Goal: Feedback & Contribution: Contribute content

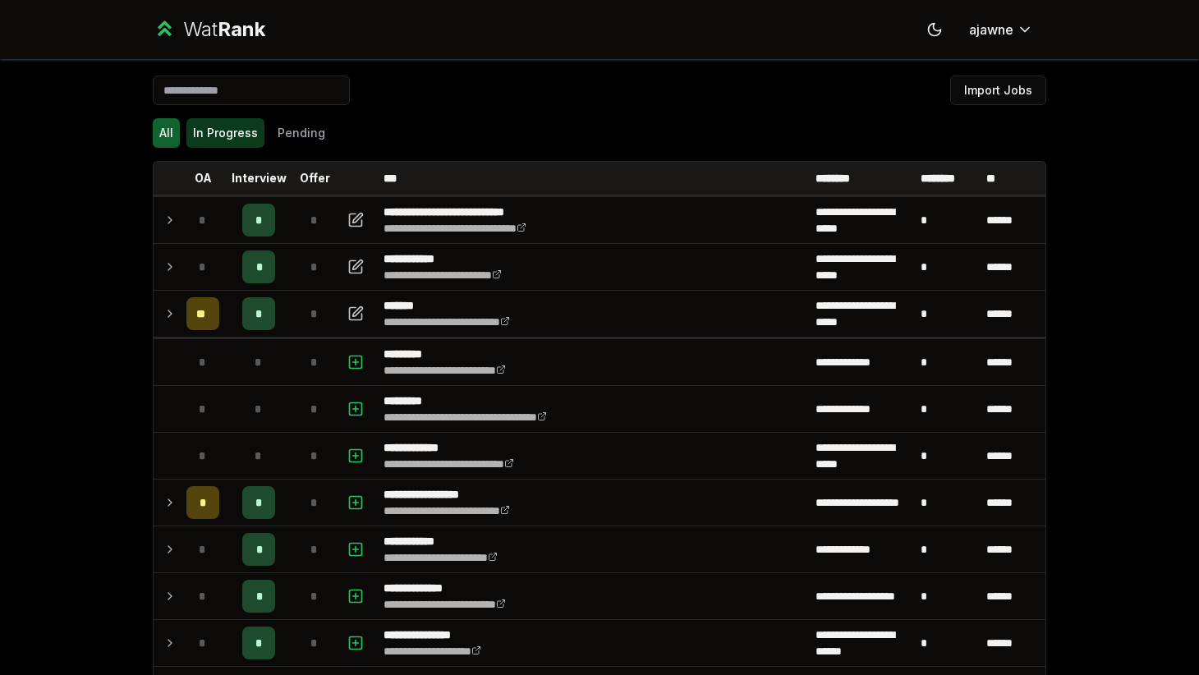
click at [240, 140] on button "In Progress" at bounding box center [225, 133] width 78 height 30
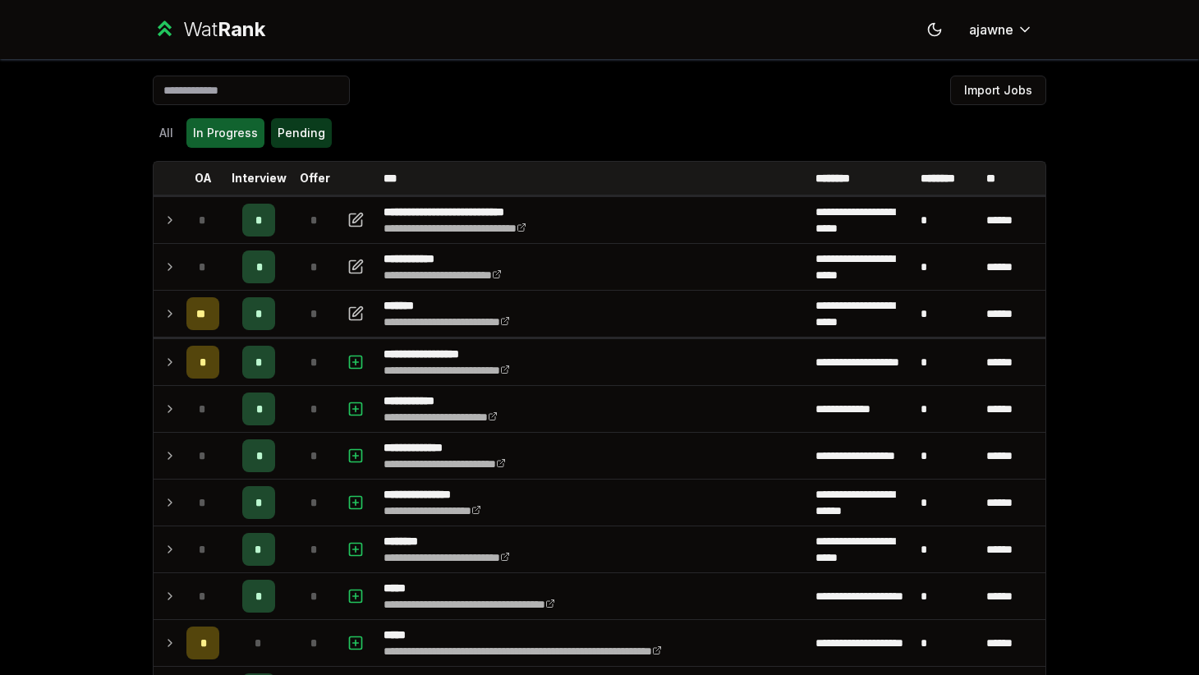
click at [297, 136] on button "Pending" at bounding box center [301, 133] width 61 height 30
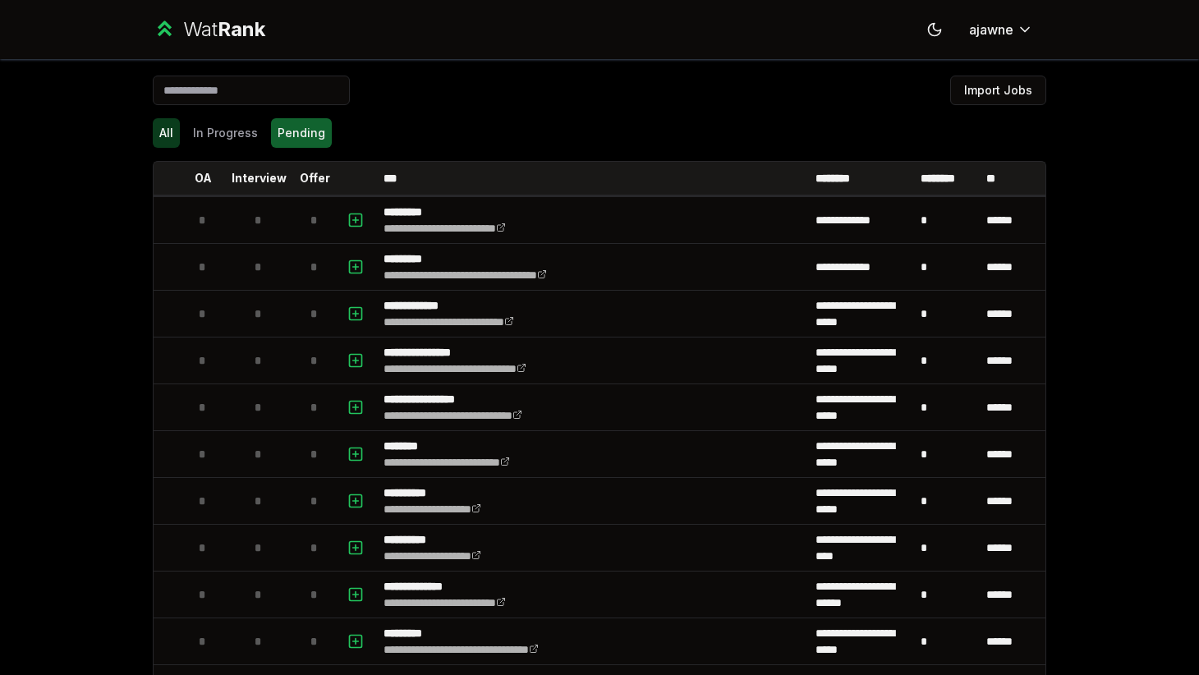
click at [161, 131] on button "All" at bounding box center [166, 133] width 27 height 30
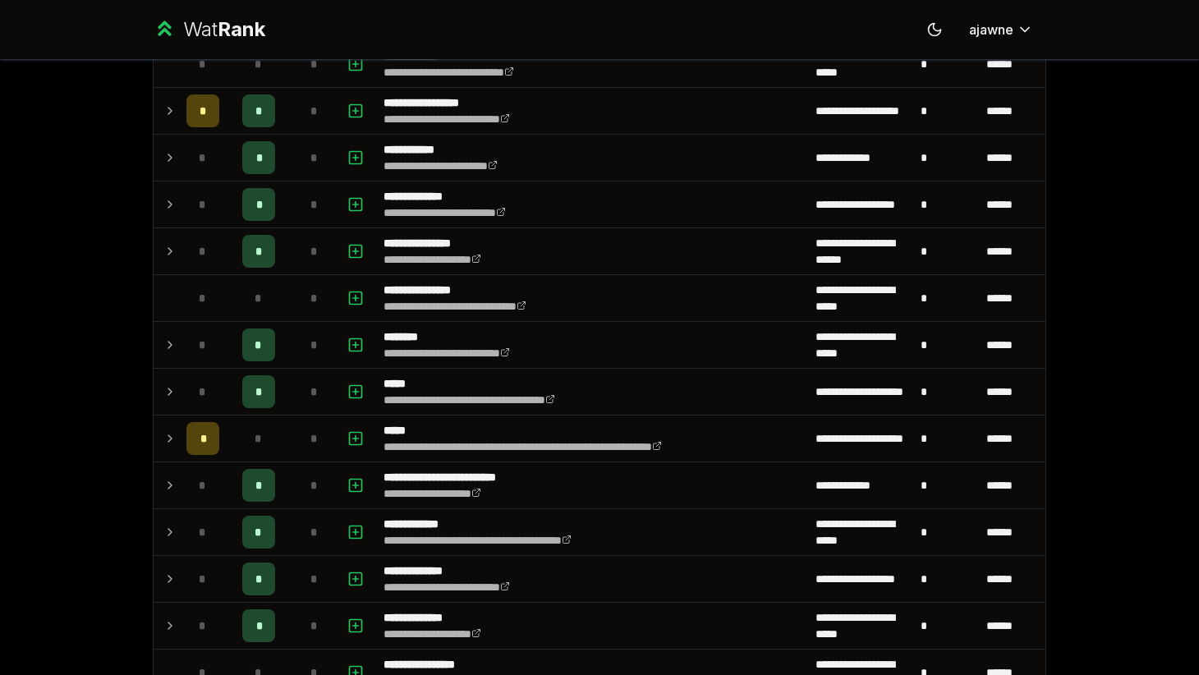
scroll to position [396, 0]
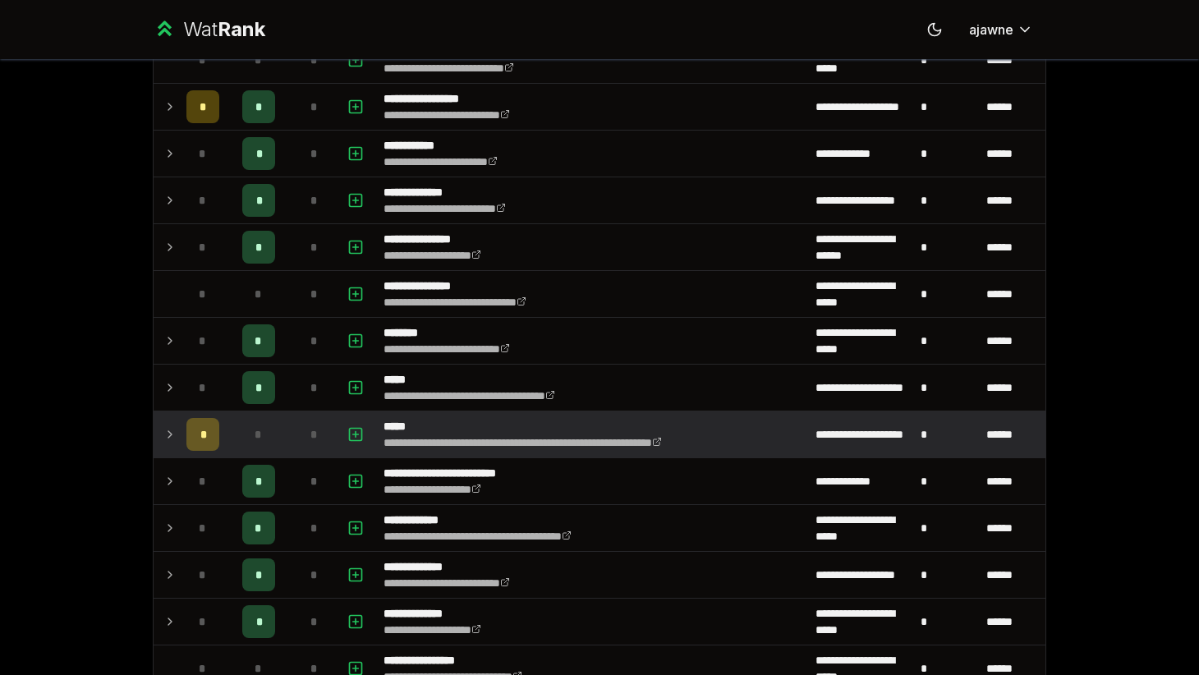
click at [167, 434] on icon at bounding box center [169, 435] width 13 height 20
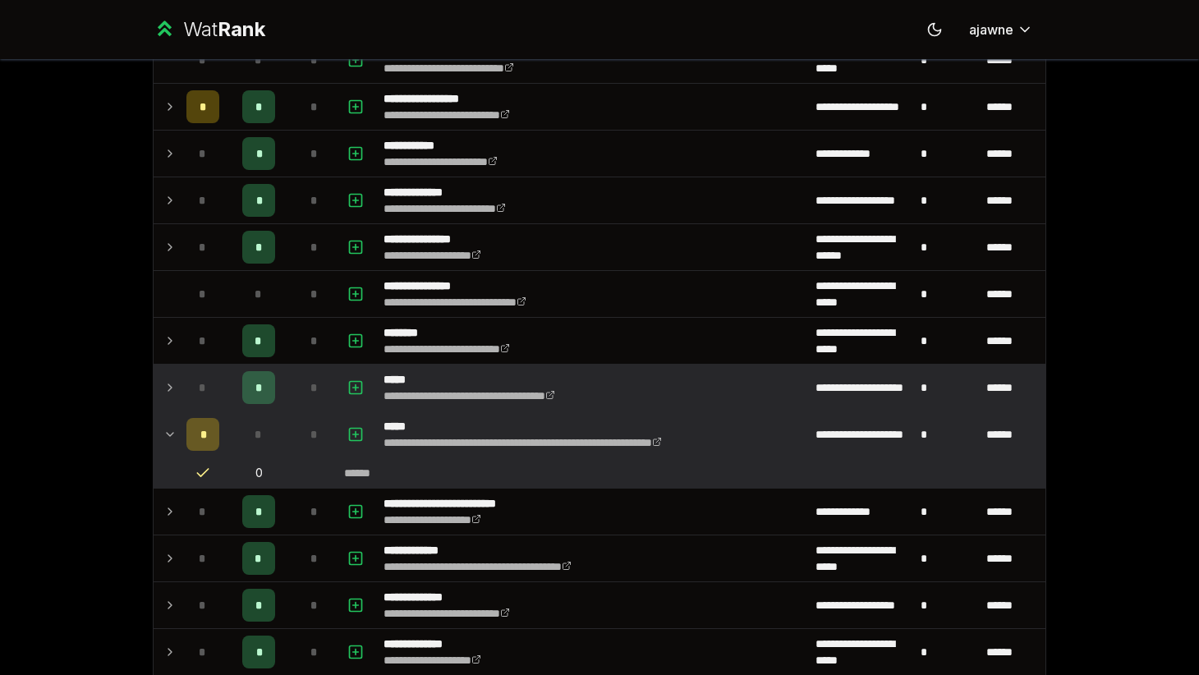
click at [169, 388] on icon at bounding box center [169, 388] width 13 height 20
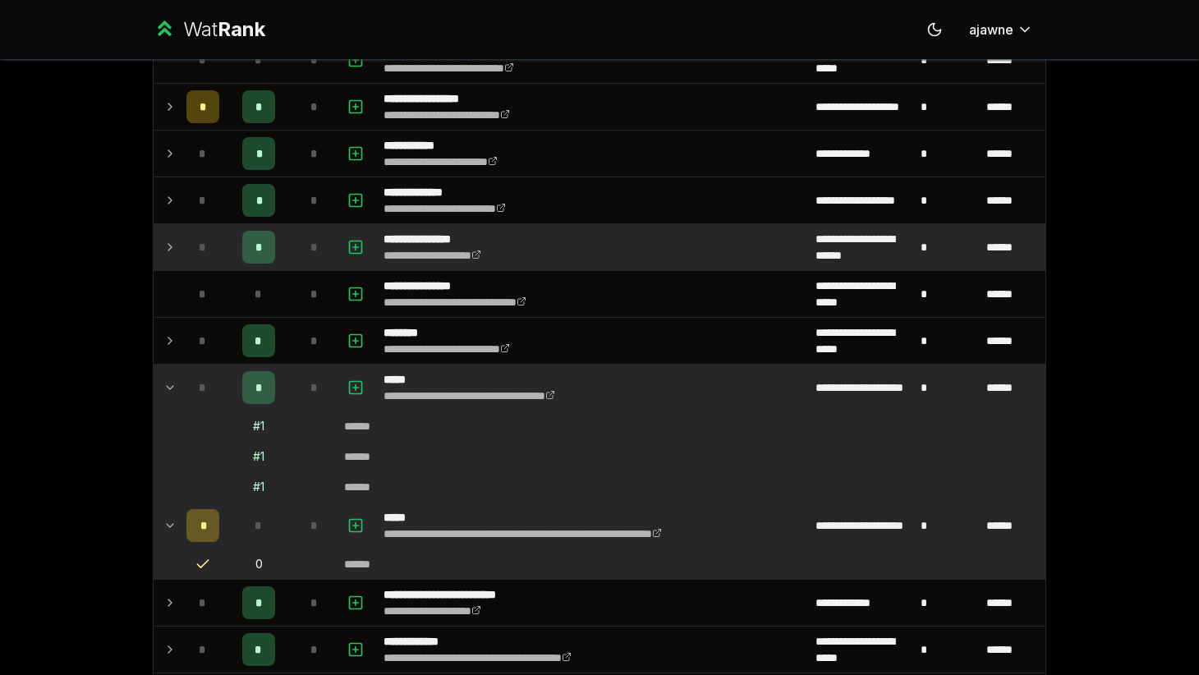
scroll to position [0, 0]
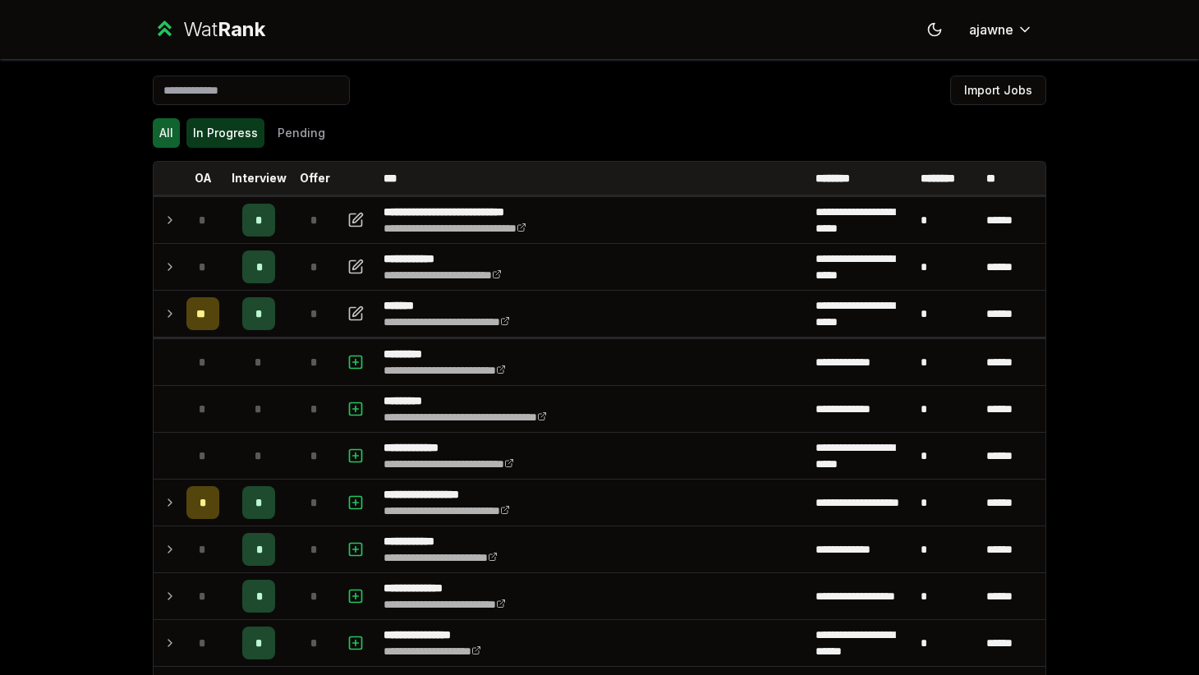
click at [228, 131] on button "In Progress" at bounding box center [225, 133] width 78 height 30
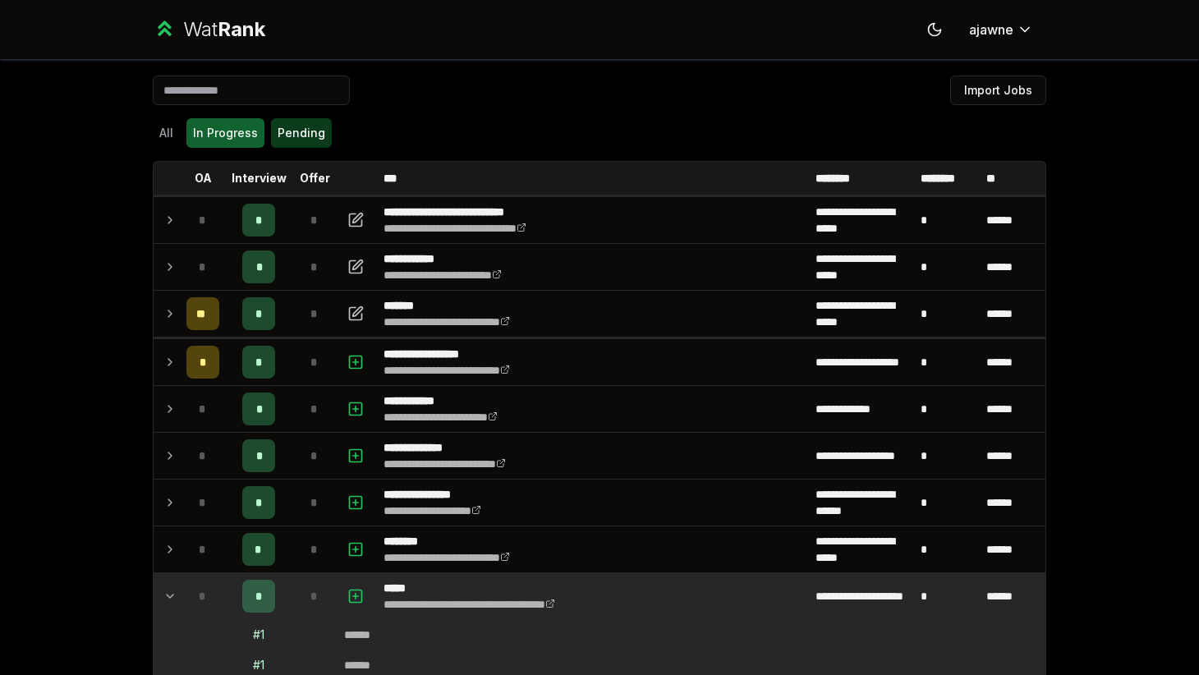
click at [288, 120] on button "Pending" at bounding box center [301, 133] width 61 height 30
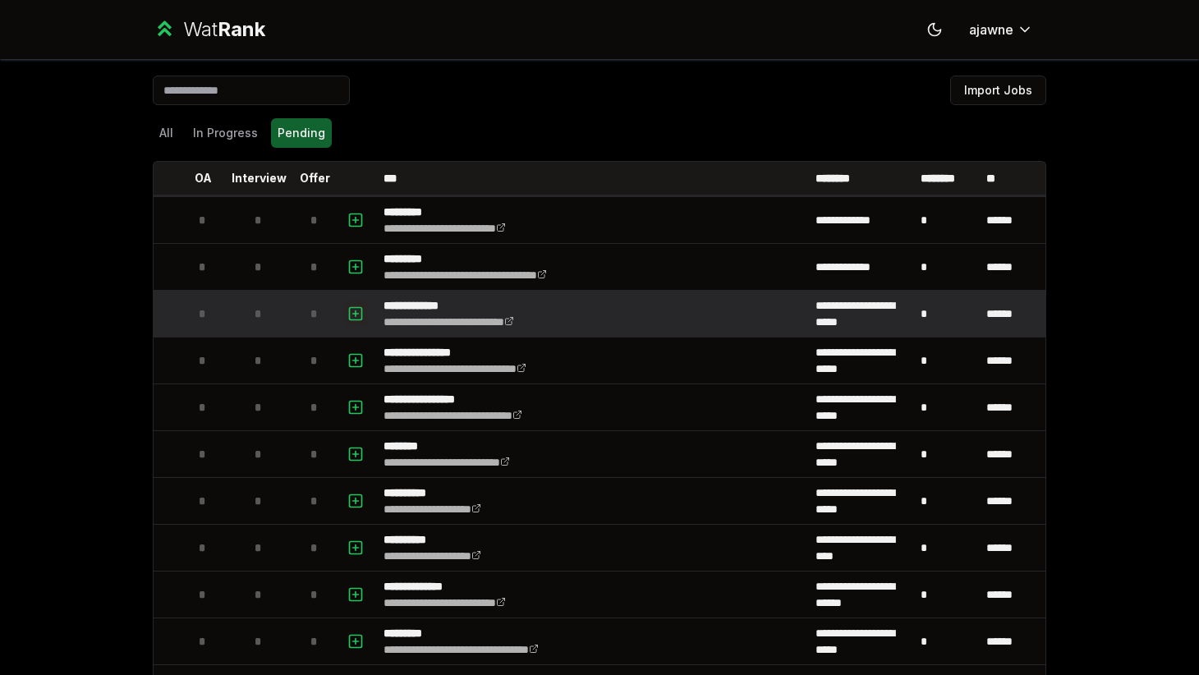
click at [356, 312] on icon "button" at bounding box center [356, 314] width 0 height 6
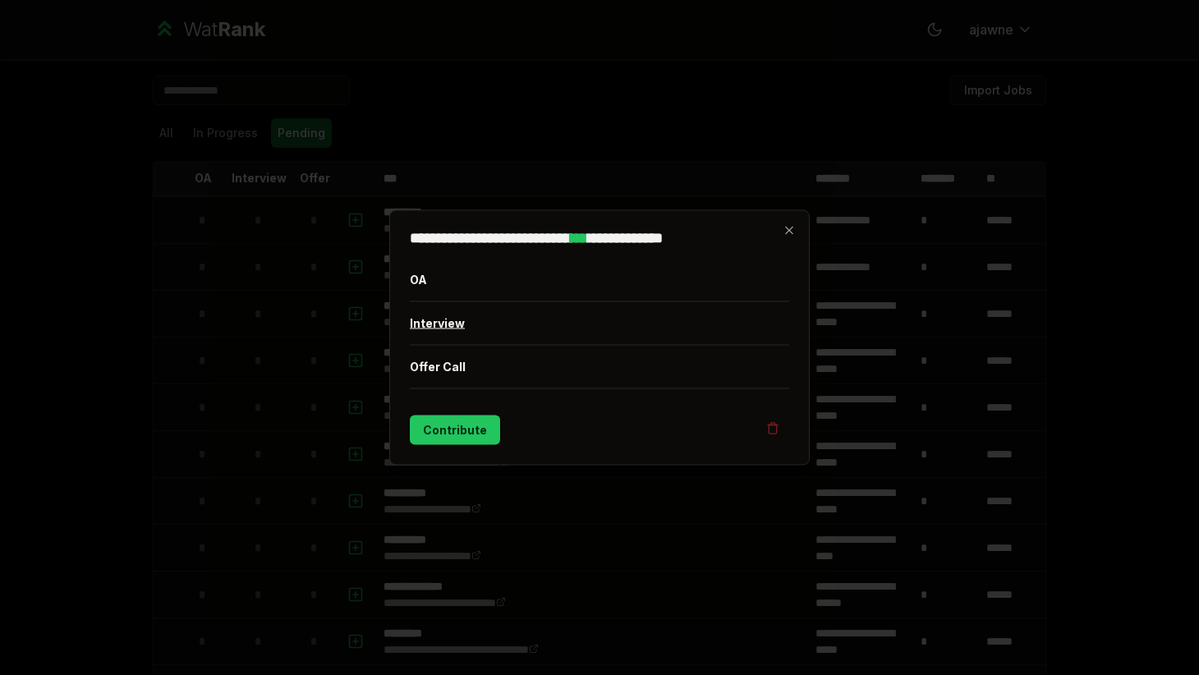
click at [446, 329] on button "Interview" at bounding box center [600, 323] width 380 height 43
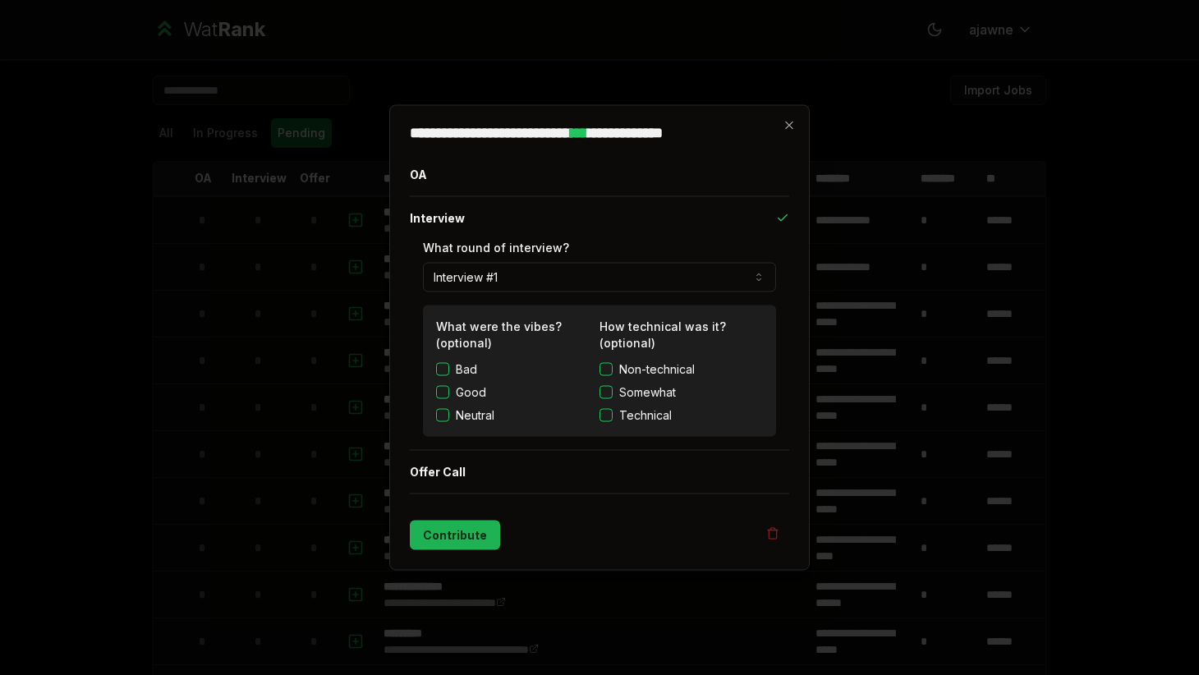
click at [456, 523] on button "Contribute" at bounding box center [455, 536] width 90 height 30
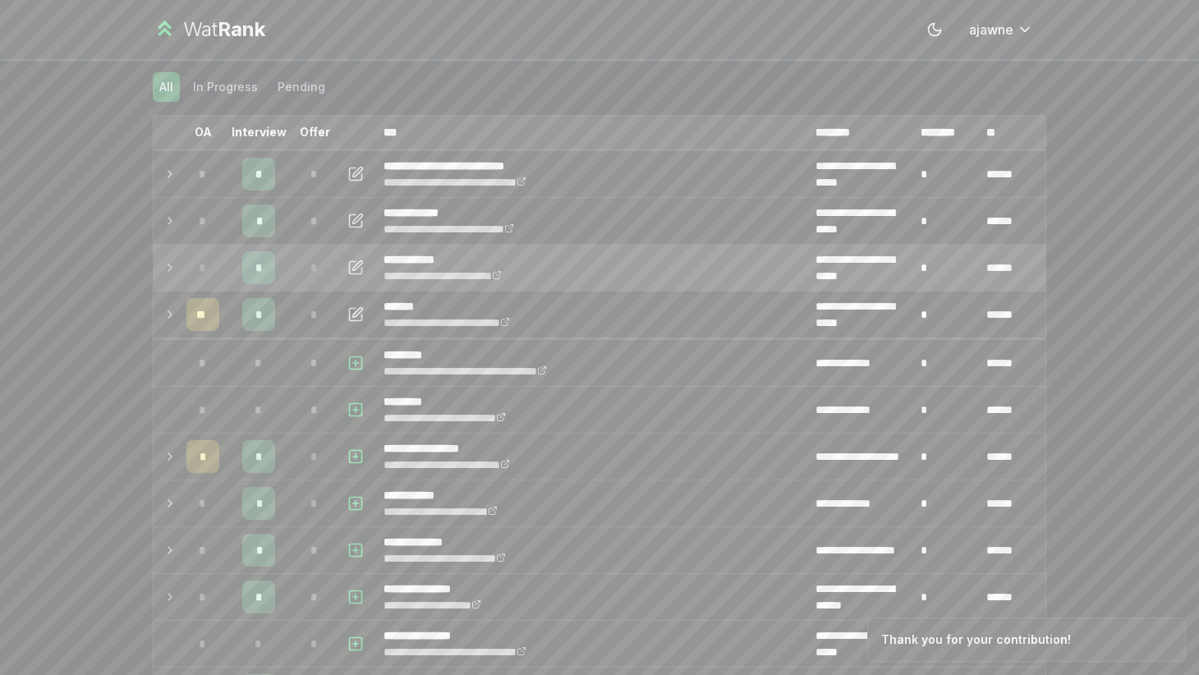
scroll to position [59, 0]
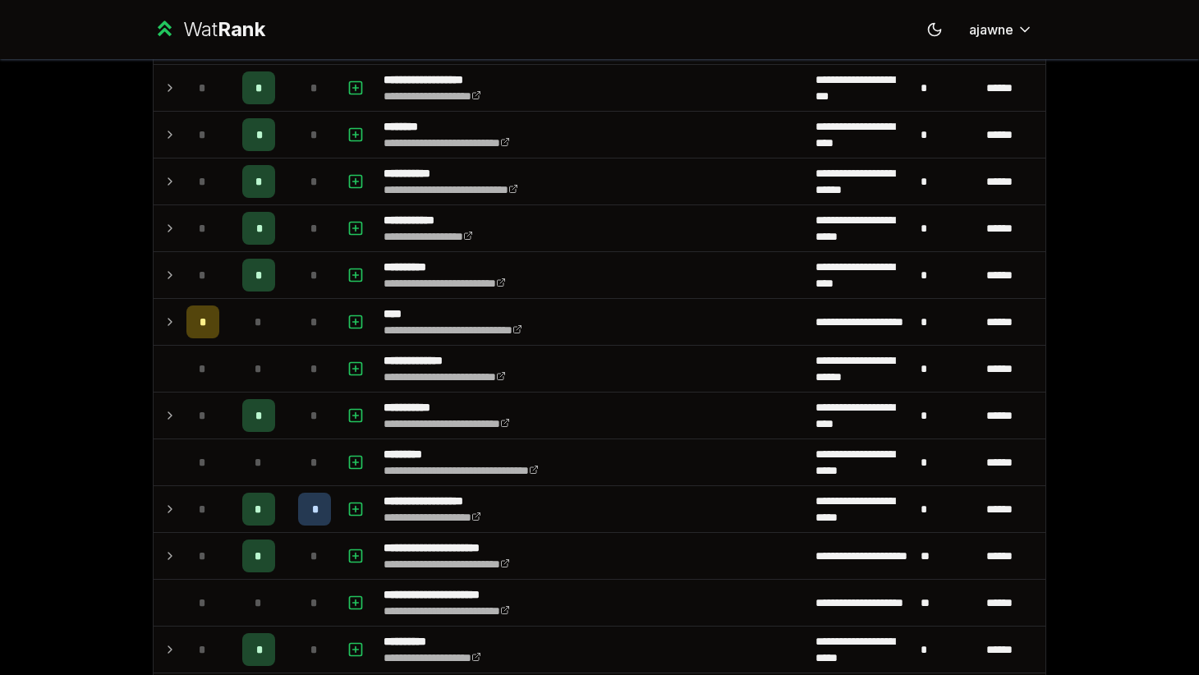
scroll to position [1659, 0]
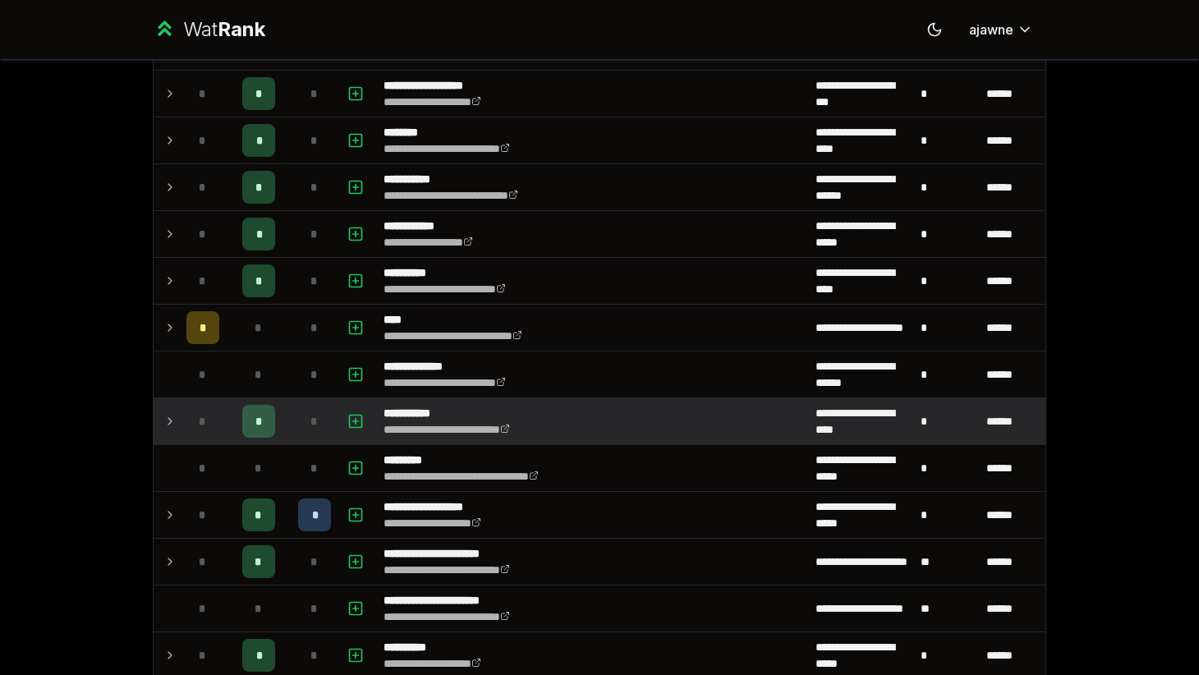
click at [175, 417] on icon at bounding box center [169, 422] width 13 height 20
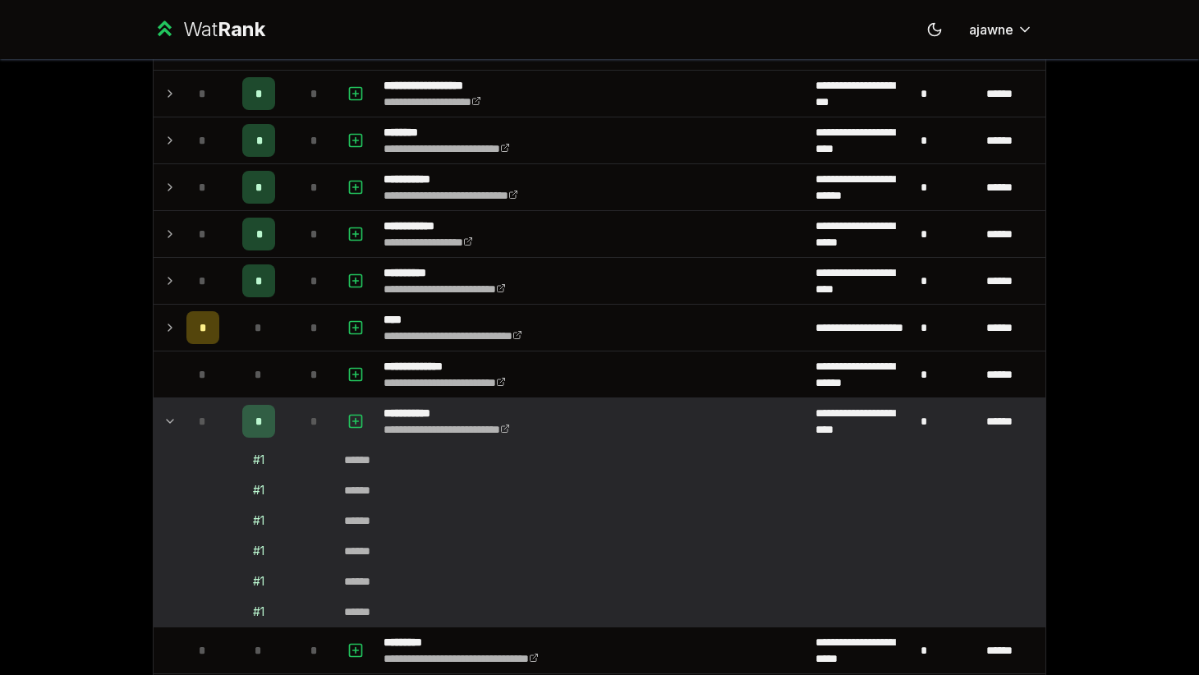
click at [174, 417] on icon at bounding box center [169, 422] width 13 height 20
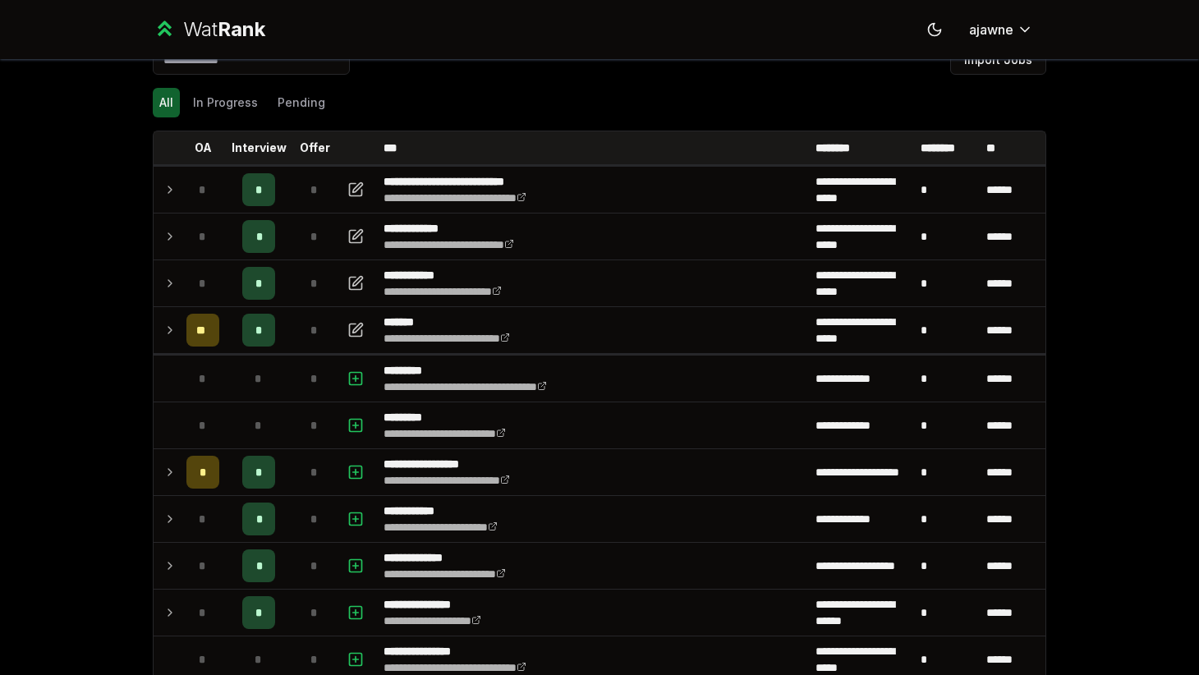
scroll to position [0, 0]
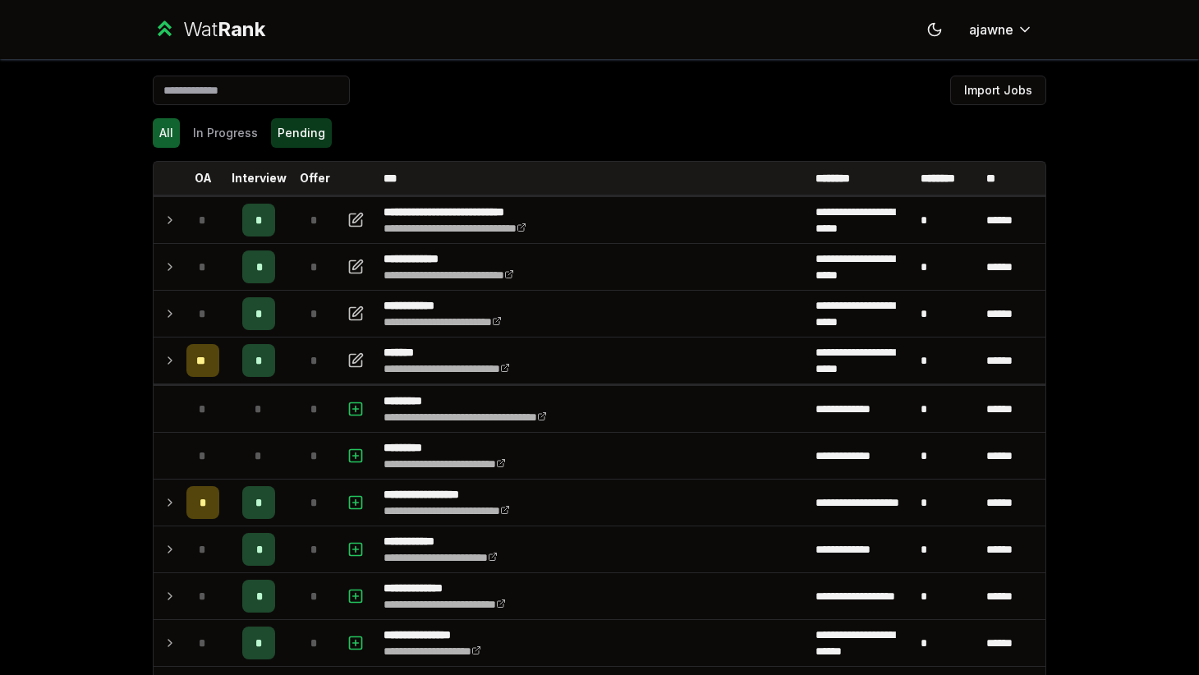
click at [287, 130] on button "Pending" at bounding box center [301, 133] width 61 height 30
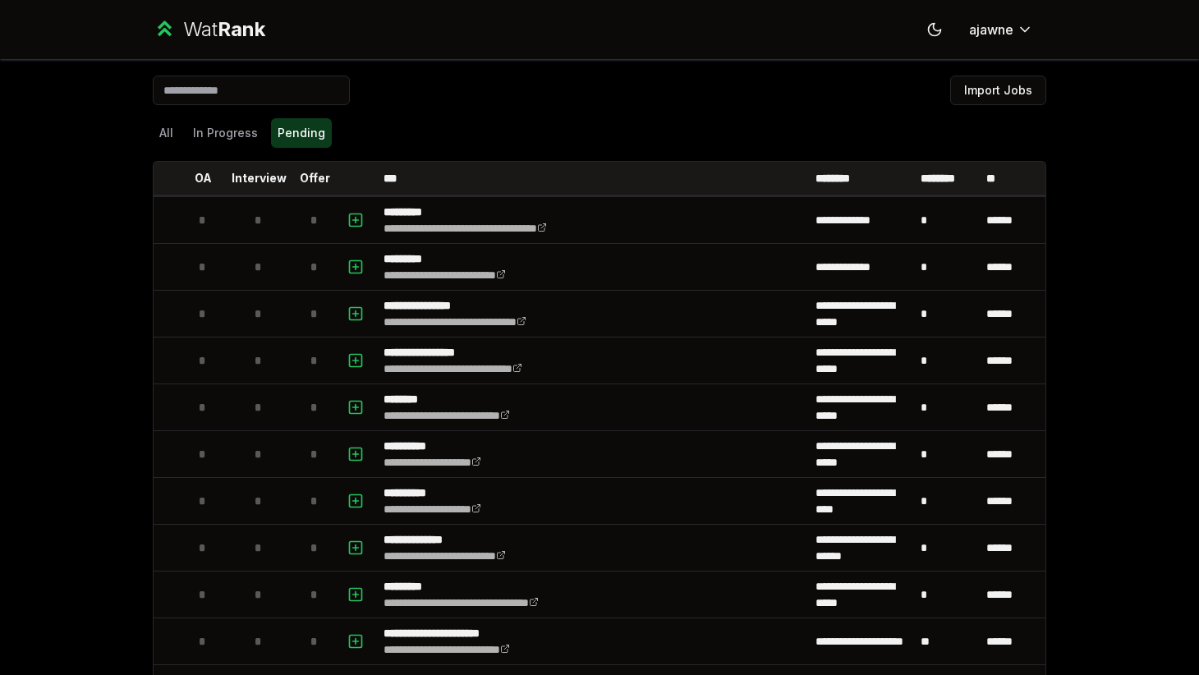
click at [287, 130] on button "Pending" at bounding box center [301, 133] width 61 height 30
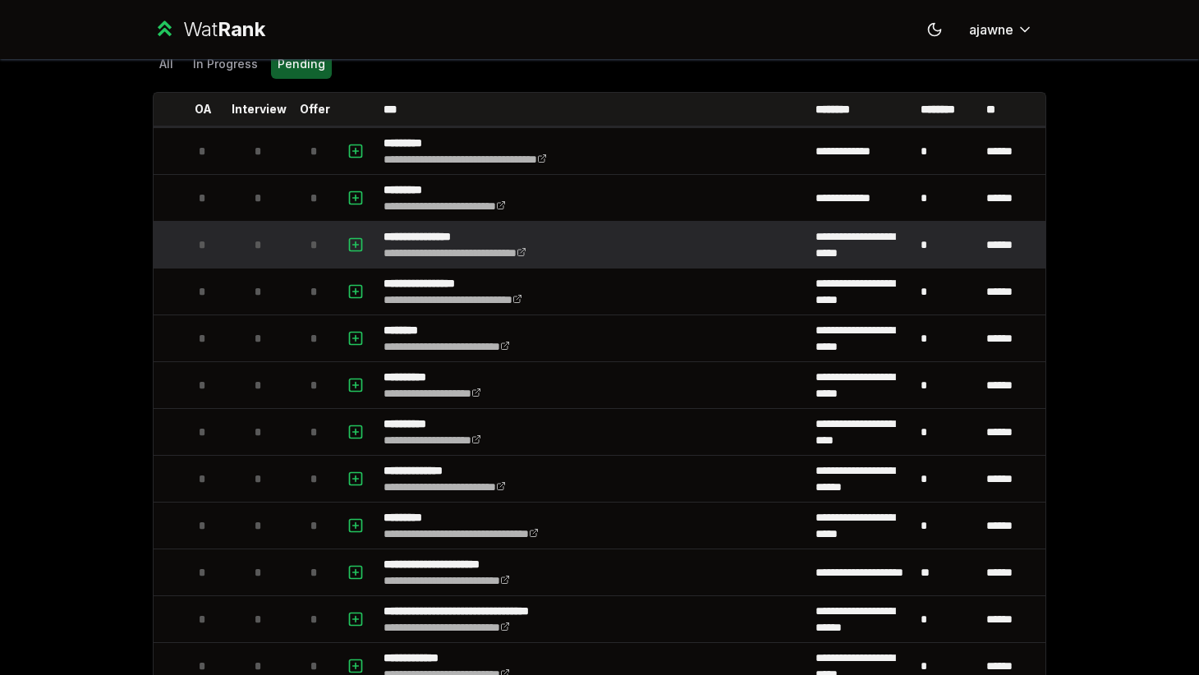
scroll to position [93, 0]
